Goal: Task Accomplishment & Management: Manage account settings

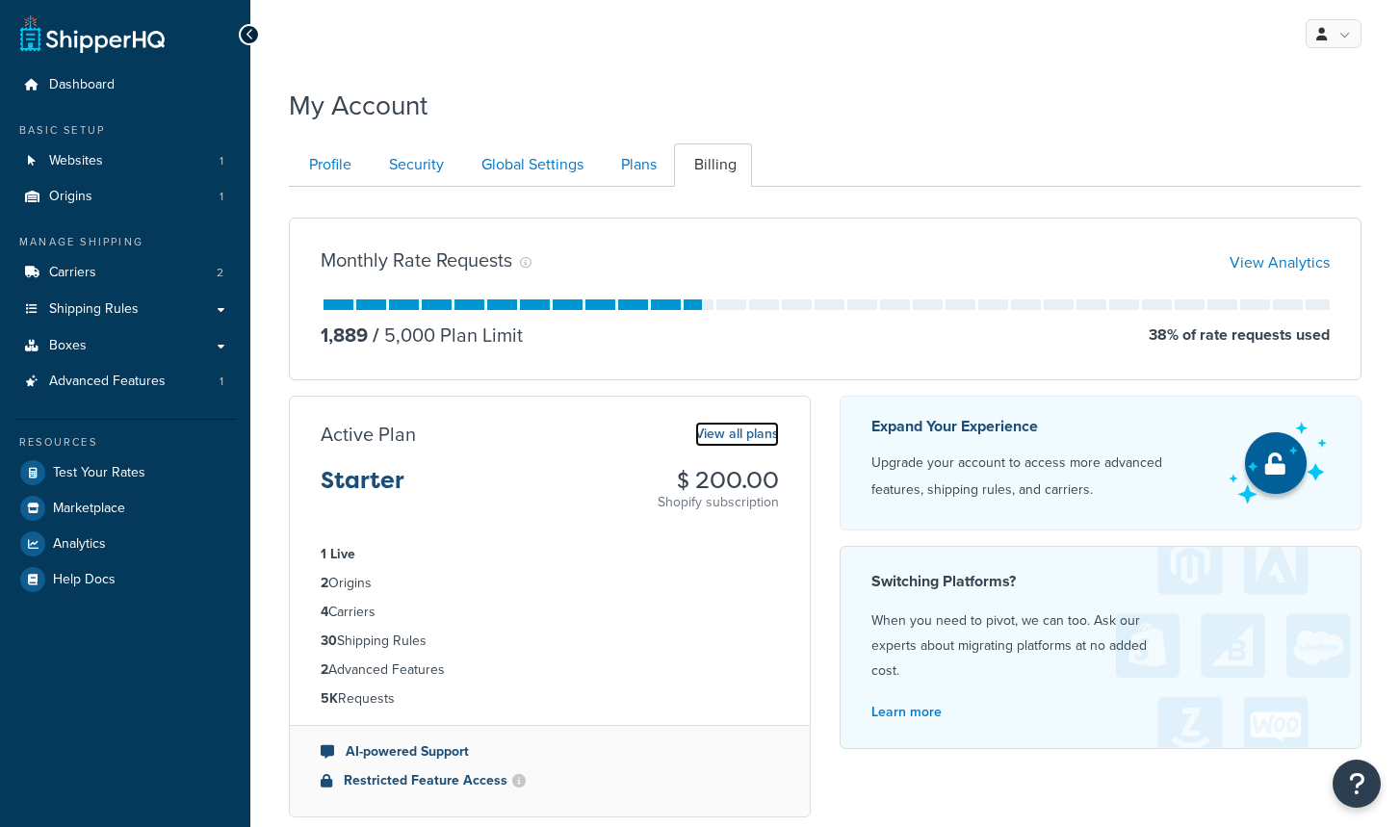
scroll to position [45, 0]
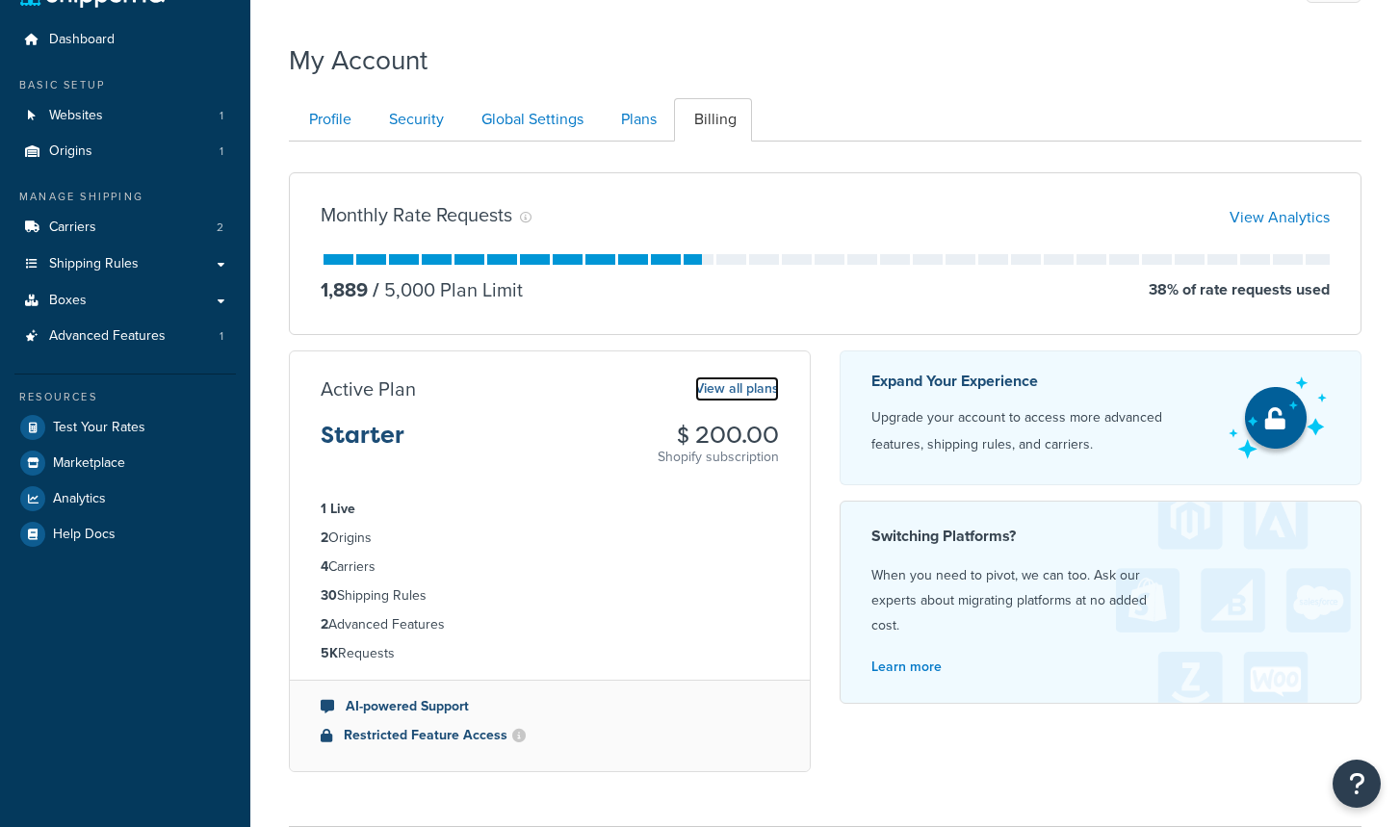
click at [728, 389] on link "View all plans" at bounding box center [737, 388] width 84 height 25
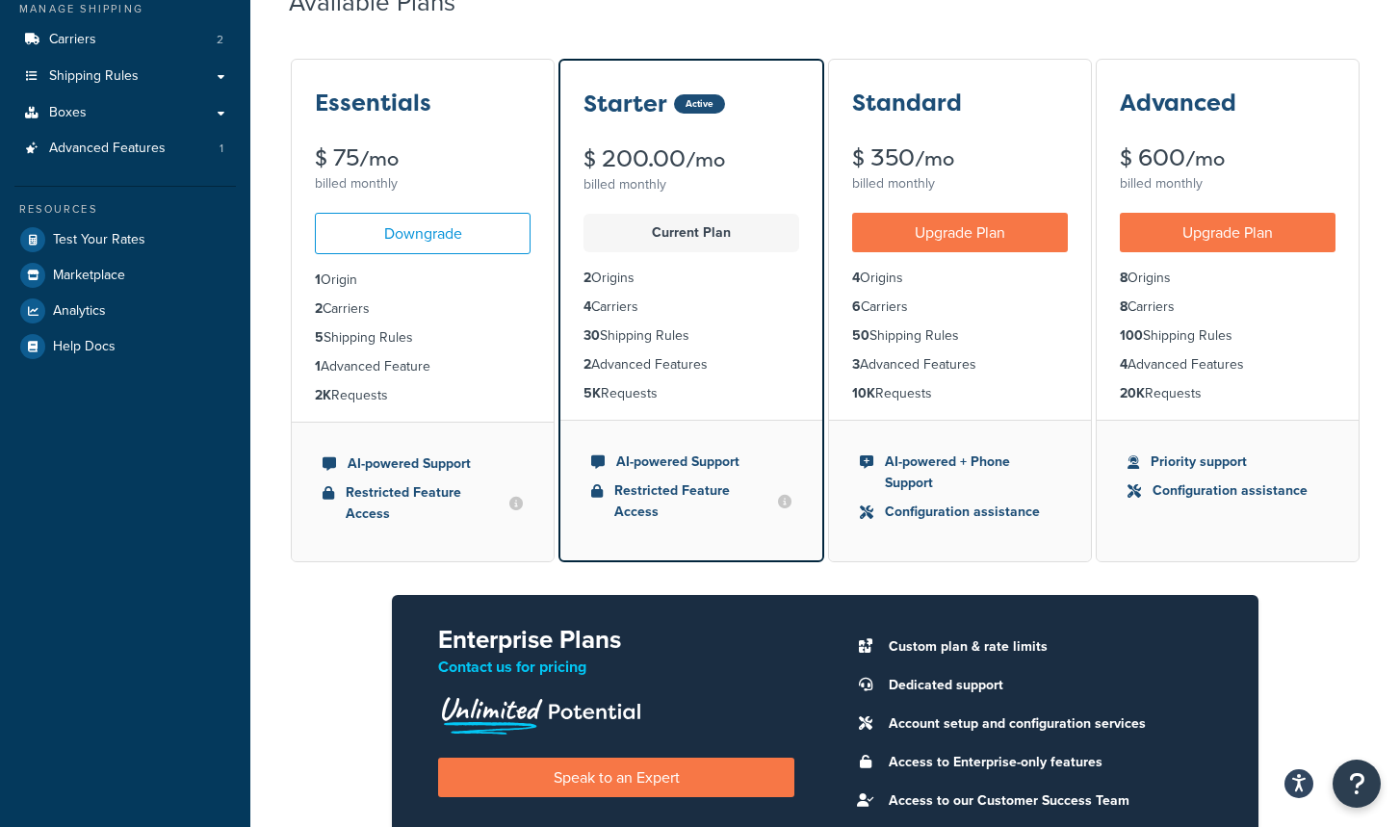
scroll to position [224, 0]
